Goal: Transaction & Acquisition: Purchase product/service

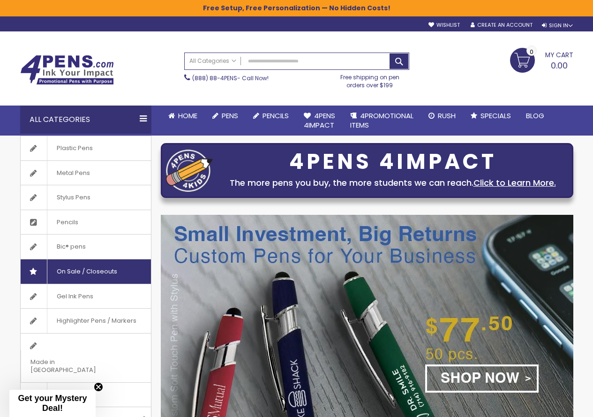
click at [110, 271] on span "On Sale / Closeouts" at bounding box center [87, 271] width 80 height 24
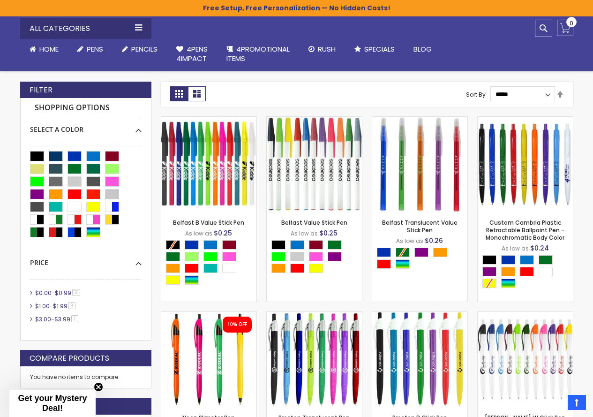
scroll to position [234, 0]
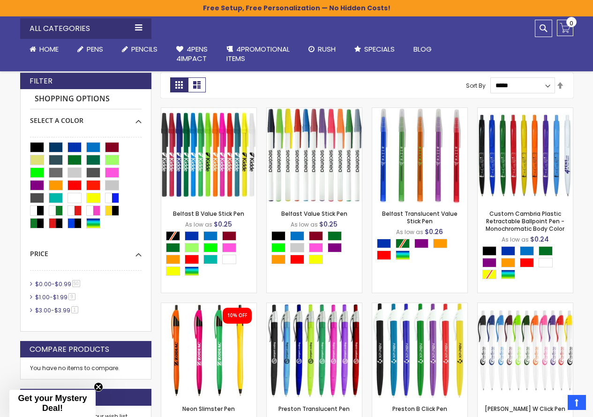
click at [59, 283] on span "$0.99" at bounding box center [63, 284] width 16 height 8
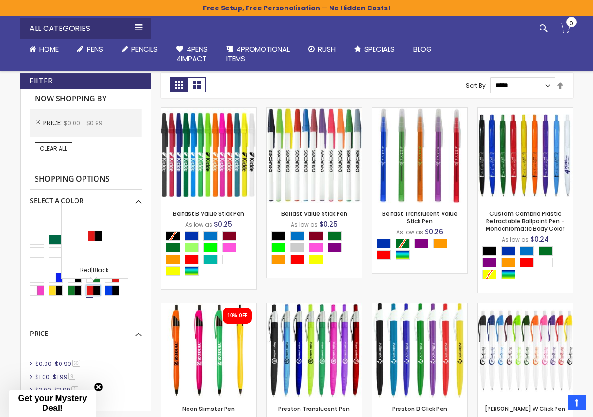
click at [91, 291] on div "Red|Black" at bounding box center [93, 290] width 14 height 10
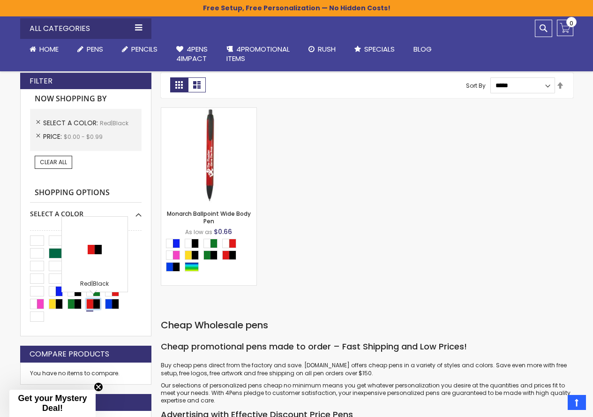
click at [91, 305] on div "Red|Black" at bounding box center [93, 304] width 14 height 10
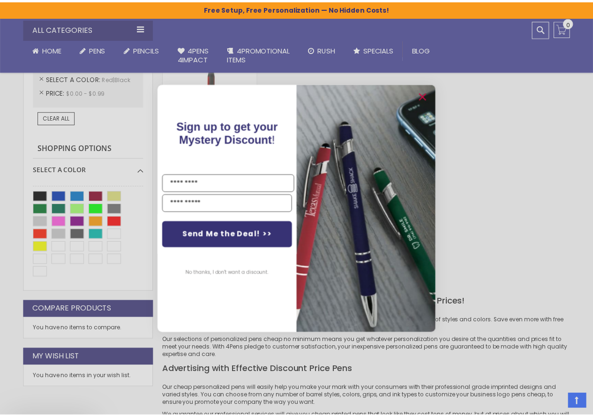
scroll to position [281, 0]
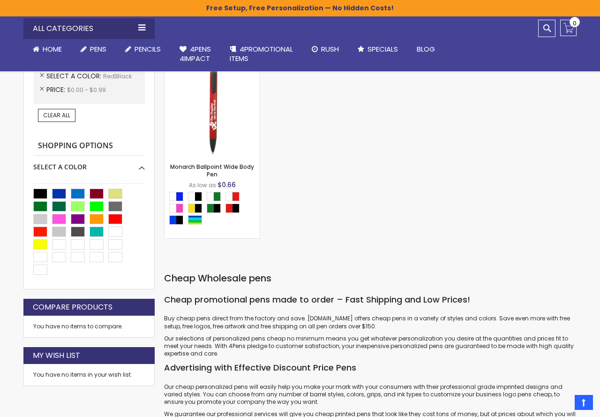
click at [41, 73] on div "Close dialog Sign up to get your Mystery Discount ! Name Email Send Me the Deal…" at bounding box center [300, 208] width 600 height 417
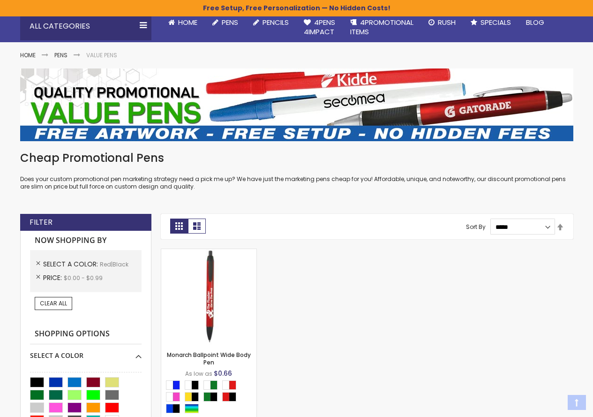
scroll to position [94, 0]
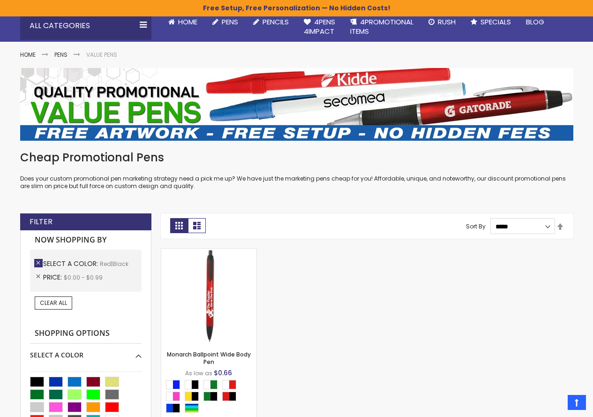
click at [38, 264] on link "Remove This Item" at bounding box center [38, 263] width 8 height 8
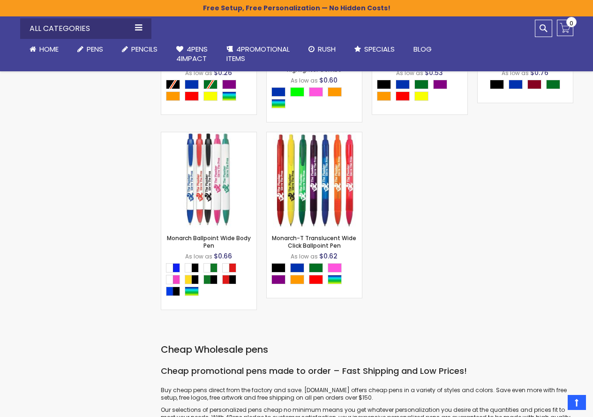
scroll to position [2485, 0]
